Goal: Use online tool/utility: Utilize a website feature to perform a specific function

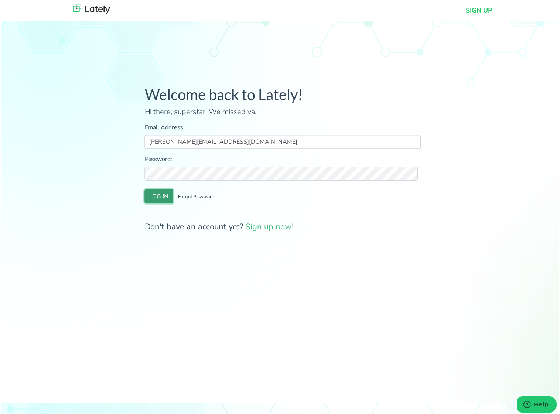
click at [155, 200] on button "LOG IN" at bounding box center [158, 197] width 29 height 14
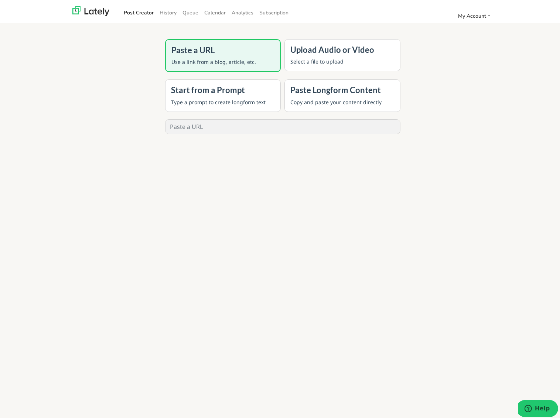
click at [329, 57] on p "Select a file to upload" at bounding box center [342, 59] width 104 height 8
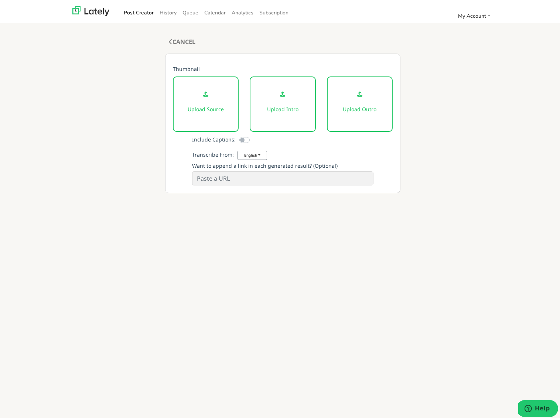
click at [201, 107] on p "Upload Source" at bounding box center [206, 107] width 39 height 8
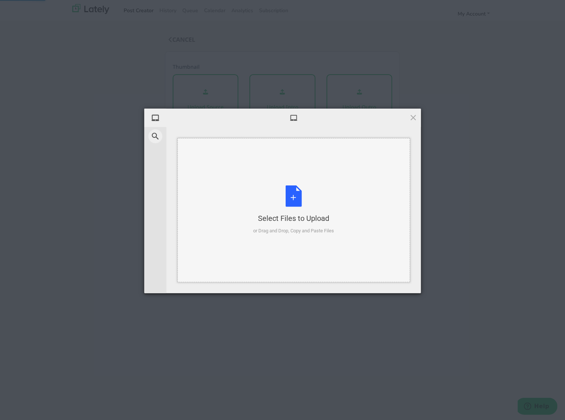
click at [290, 199] on div "Select Files to Upload or Drag and Drop, Copy and Paste Files" at bounding box center [293, 209] width 81 height 49
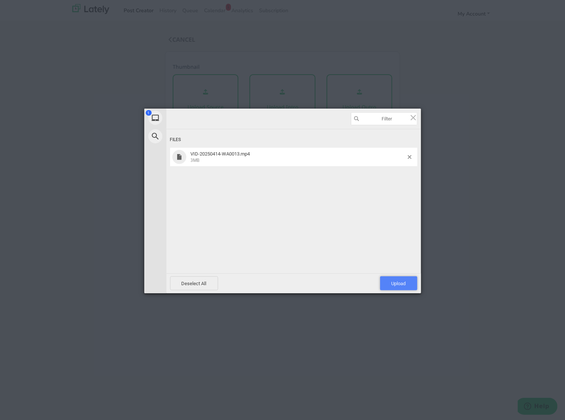
click at [399, 283] on span "Upload 1" at bounding box center [399, 284] width 14 height 6
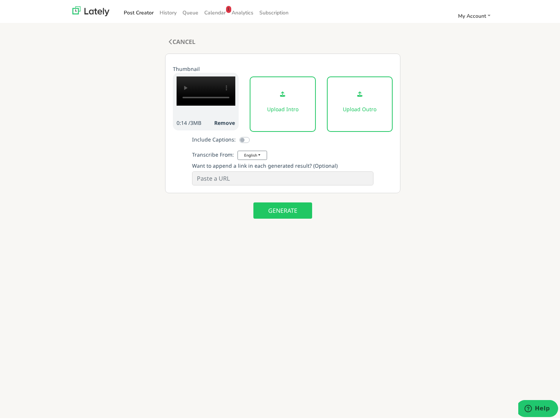
click at [286, 107] on p "Upload Intro" at bounding box center [282, 107] width 39 height 8
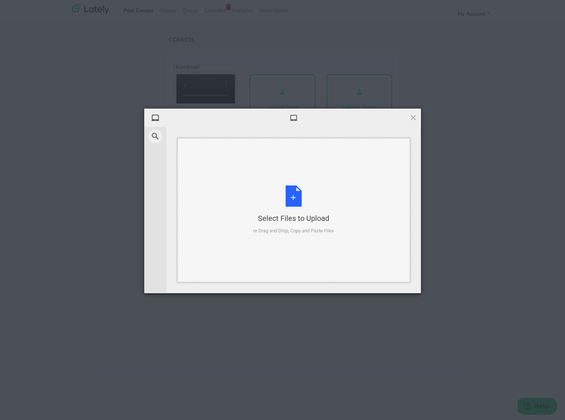
click at [293, 198] on div "Select Files to Upload or Drag and Drop, Copy and Paste Files" at bounding box center [293, 209] width 81 height 49
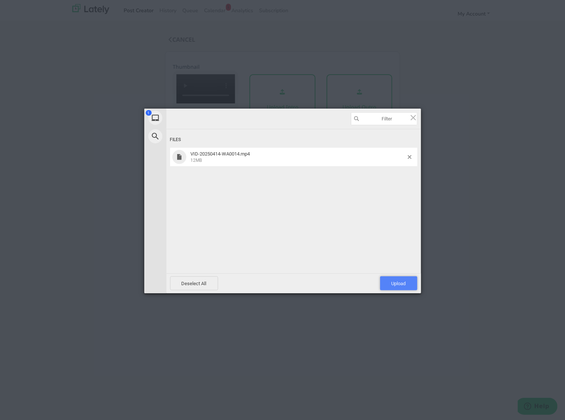
click at [401, 283] on span "Upload 1" at bounding box center [399, 284] width 14 height 6
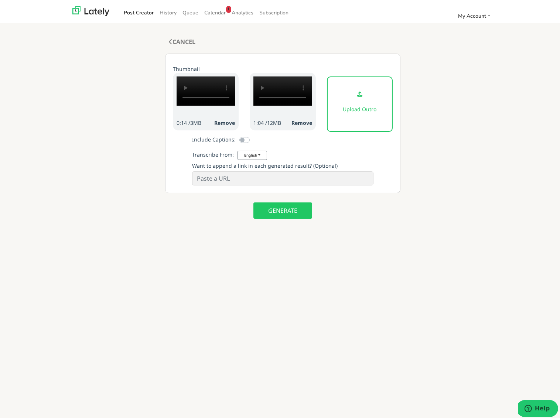
click at [355, 106] on p "Upload Outro" at bounding box center [360, 107] width 39 height 8
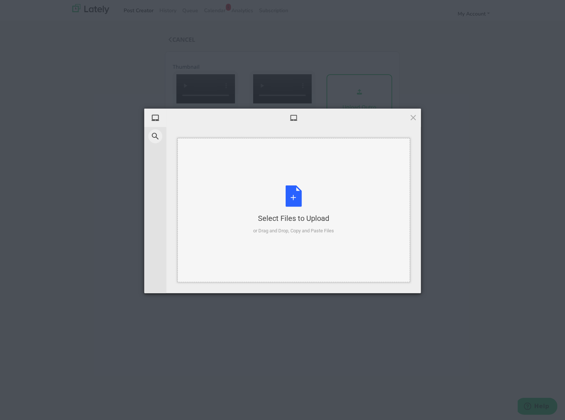
click at [290, 208] on div "Select Files to Upload or Drag and Drop, Copy and Paste Files" at bounding box center [293, 209] width 81 height 49
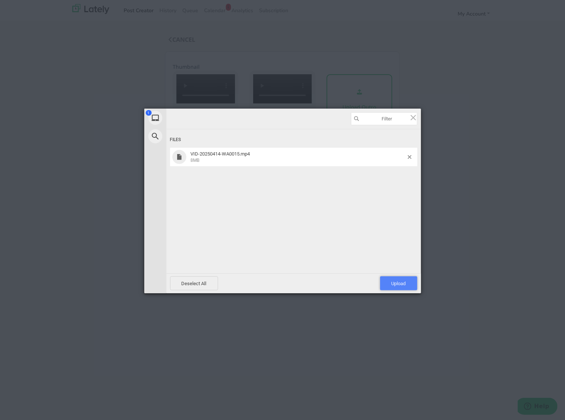
click at [394, 282] on span "Upload 1" at bounding box center [399, 284] width 14 height 6
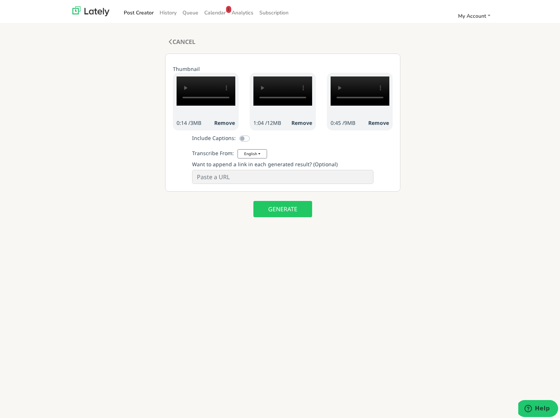
click at [282, 182] on input at bounding box center [282, 175] width 181 height 14
click at [245, 182] on input at bounding box center [282, 175] width 181 height 14
paste input "[URL][DOMAIN_NAME]"
type input "[URL][DOMAIN_NAME]"
click at [278, 215] on button "GENERATE" at bounding box center [282, 207] width 59 height 16
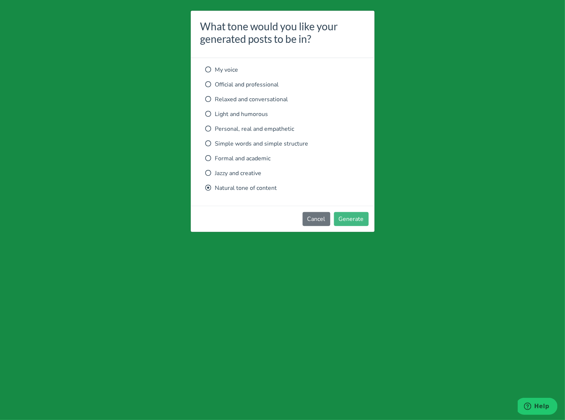
click at [211, 99] on icon at bounding box center [209, 99] width 6 height 6
click at [355, 220] on button "Generate" at bounding box center [351, 219] width 35 height 14
